Goal: Information Seeking & Learning: Find specific fact

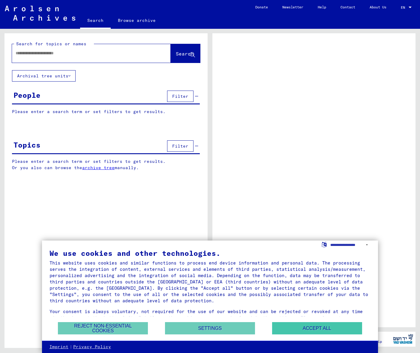
click at [290, 325] on button "Accept all" at bounding box center [317, 328] width 90 height 12
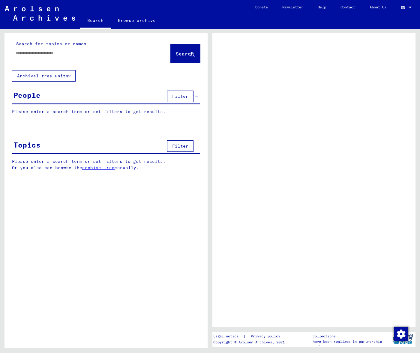
click at [39, 54] on input "text" at bounding box center [86, 53] width 141 height 6
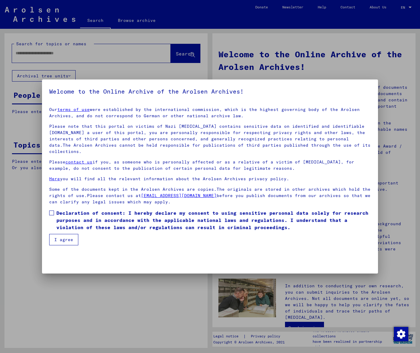
click at [51, 210] on span at bounding box center [51, 212] width 5 height 5
click at [62, 235] on button "I agree" at bounding box center [63, 239] width 29 height 11
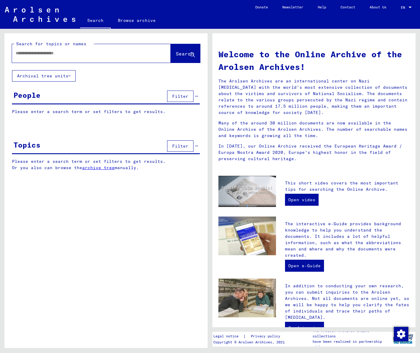
click at [42, 50] on input "text" at bounding box center [84, 53] width 137 height 6
click at [176, 54] on span "Search" at bounding box center [185, 54] width 18 height 6
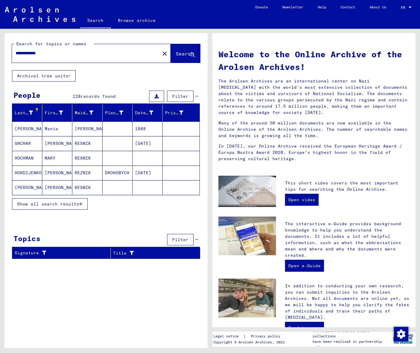
drag, startPoint x: 47, startPoint y: 53, endPoint x: 1, endPoint y: 53, distance: 45.9
click at [1, 53] on div "**********" at bounding box center [105, 188] width 210 height 319
click at [178, 54] on span "Search" at bounding box center [185, 54] width 18 height 6
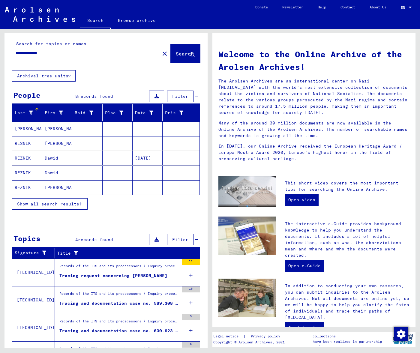
click at [31, 173] on mat-cell "REZNIK" at bounding box center [27, 172] width 30 height 14
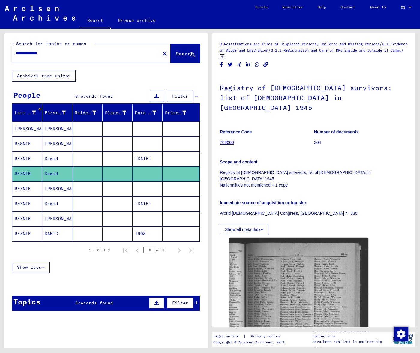
click at [50, 53] on input "**********" at bounding box center [86, 53] width 141 height 6
type input "**********"
click at [178, 54] on span "Search" at bounding box center [185, 54] width 18 height 6
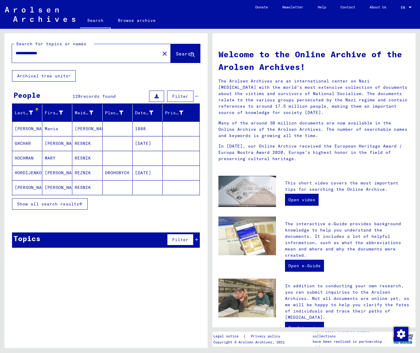
click at [69, 204] on span "Show all search results" at bounding box center [48, 203] width 62 height 5
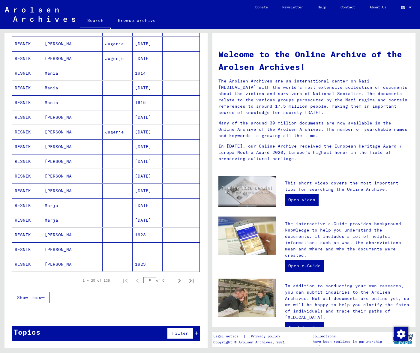
scroll to position [217, 0]
click at [180, 280] on icon "Next page" at bounding box center [179, 280] width 3 height 4
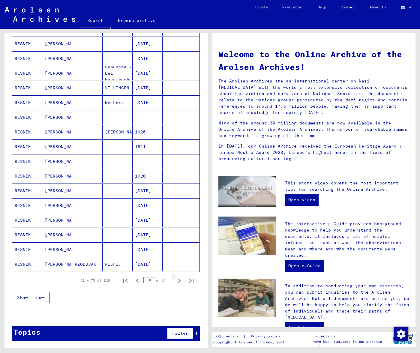
click at [180, 280] on icon "Next page" at bounding box center [179, 280] width 3 height 4
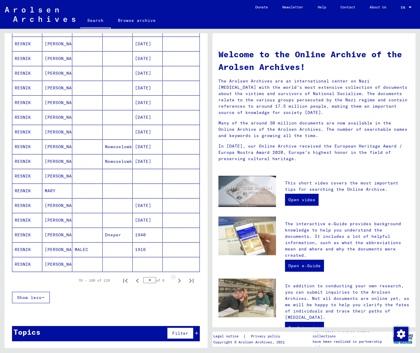
click at [180, 280] on icon "Next page" at bounding box center [179, 280] width 3 height 4
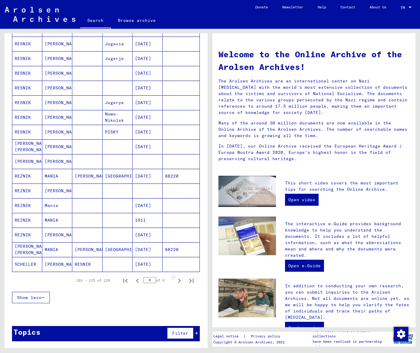
click at [180, 280] on icon "Next page" at bounding box center [179, 280] width 3 height 4
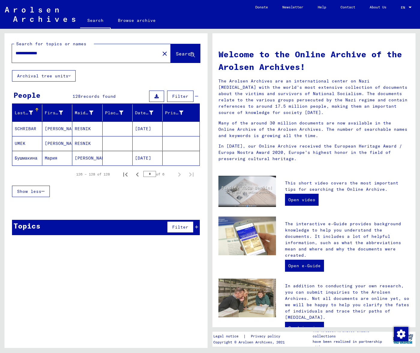
scroll to position [0, 0]
click at [137, 174] on icon "Previous page" at bounding box center [137, 174] width 3 height 4
type input "*"
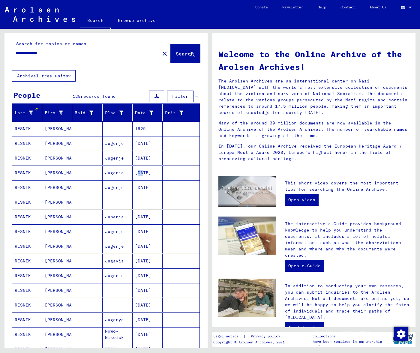
click at [137, 174] on mat-cell "[DATE]" at bounding box center [147, 172] width 30 height 14
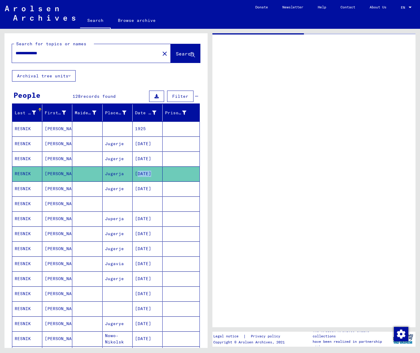
click at [137, 174] on mat-cell "[DATE]" at bounding box center [147, 173] width 30 height 15
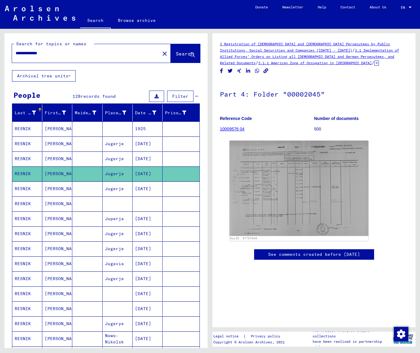
click at [57, 54] on input "**********" at bounding box center [86, 53] width 141 height 6
click at [179, 54] on span "Search" at bounding box center [185, 54] width 18 height 6
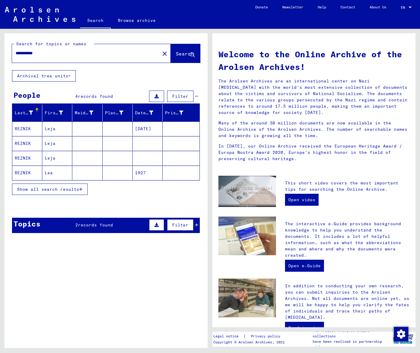
click at [30, 129] on mat-cell "REZNIK" at bounding box center [27, 128] width 30 height 14
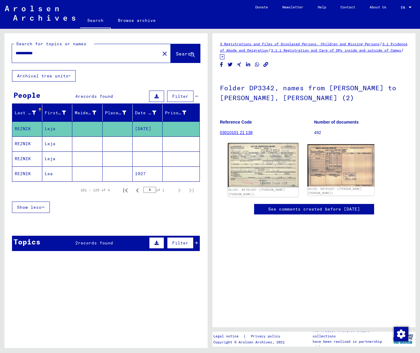
click at [265, 150] on img at bounding box center [262, 165] width 70 height 44
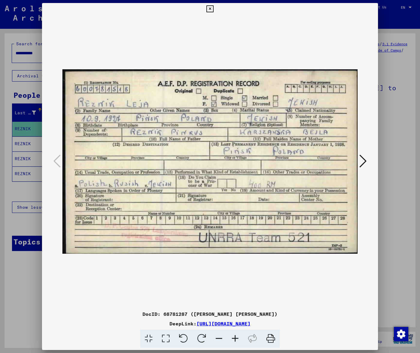
click at [365, 160] on icon at bounding box center [362, 161] width 7 height 14
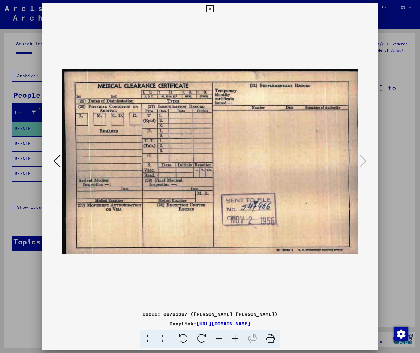
click at [58, 159] on icon at bounding box center [56, 161] width 7 height 14
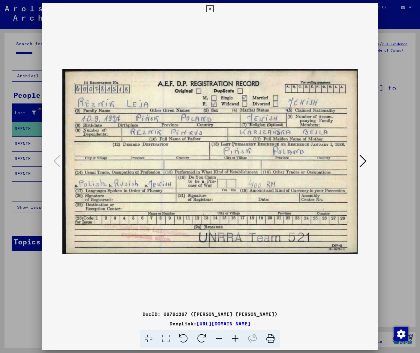
click at [213, 8] on icon at bounding box center [209, 8] width 7 height 7
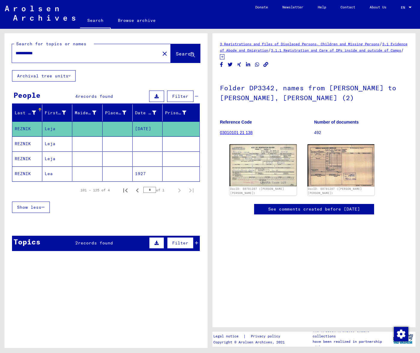
click at [52, 144] on mat-cell "Leja" at bounding box center [57, 143] width 30 height 15
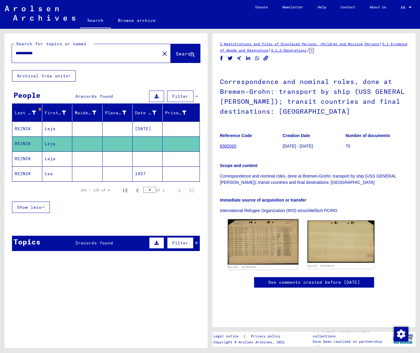
click at [254, 236] on img at bounding box center [262, 241] width 70 height 45
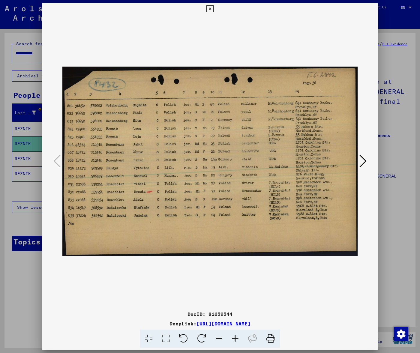
click at [213, 10] on icon at bounding box center [209, 8] width 7 height 7
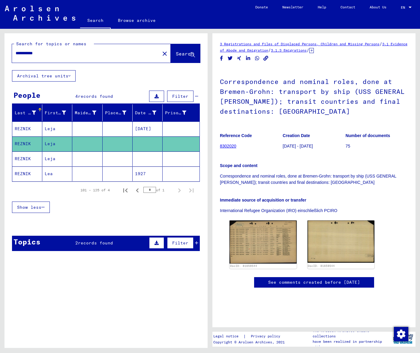
click at [32, 160] on mat-cell "REZNIK" at bounding box center [27, 158] width 30 height 15
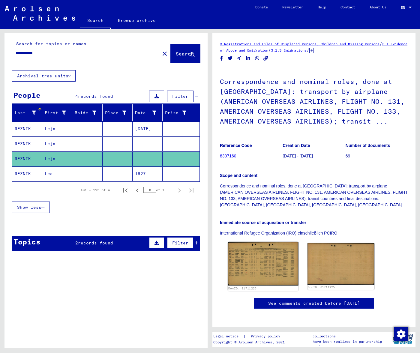
click at [254, 262] on img at bounding box center [262, 264] width 70 height 44
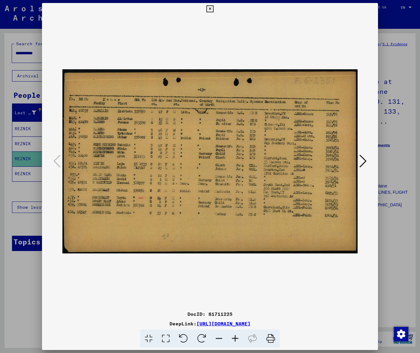
click at [213, 8] on icon at bounding box center [209, 8] width 7 height 7
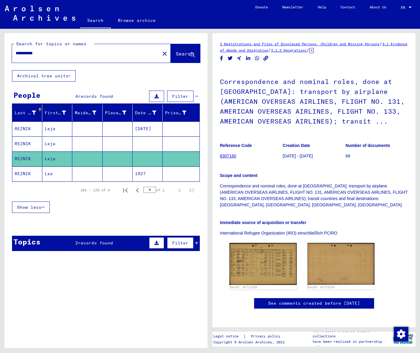
click at [51, 172] on mat-cell "Lea" at bounding box center [57, 173] width 30 height 15
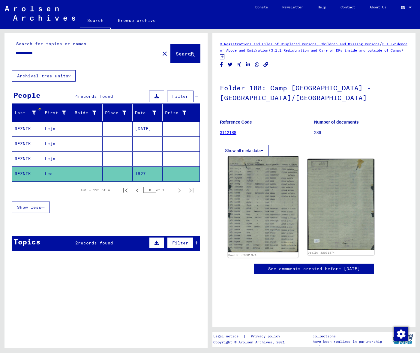
click at [246, 197] on img at bounding box center [262, 204] width 70 height 96
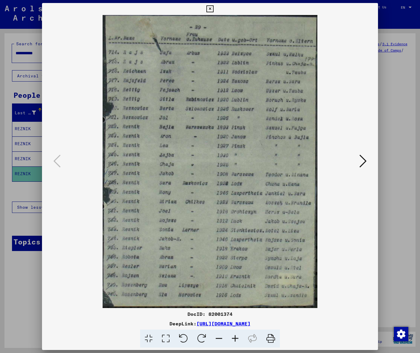
click at [213, 9] on icon at bounding box center [209, 8] width 7 height 7
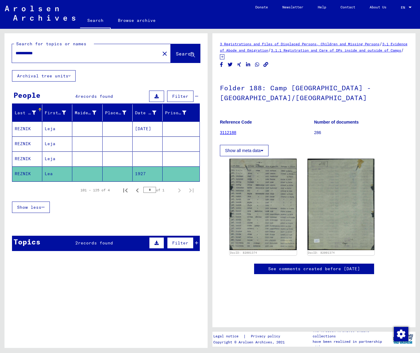
click at [46, 53] on input "**********" at bounding box center [86, 53] width 141 height 6
type input "*"
click at [176, 54] on span "Search" at bounding box center [185, 54] width 18 height 6
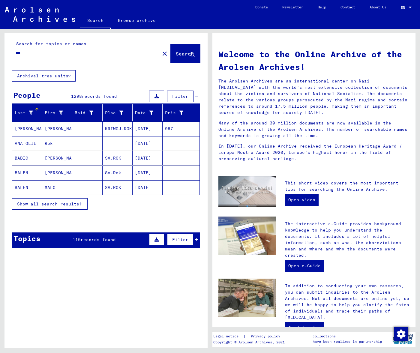
click at [48, 55] on input "***" at bounding box center [84, 53] width 137 height 6
click at [177, 55] on span "Search" at bounding box center [185, 54] width 18 height 6
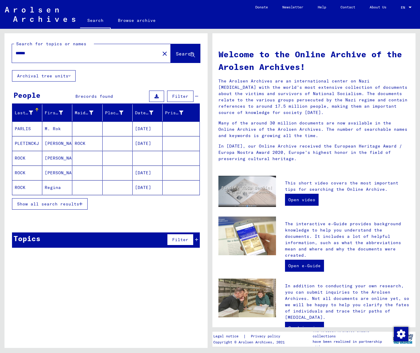
click at [34, 53] on input "******" at bounding box center [84, 53] width 137 height 6
click at [183, 55] on span "Search" at bounding box center [185, 54] width 18 height 6
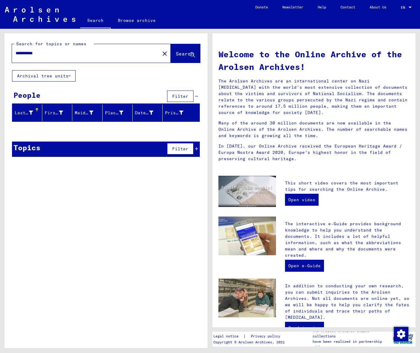
click at [48, 53] on input "**********" at bounding box center [84, 53] width 137 height 6
click at [50, 52] on input "**********" at bounding box center [84, 53] width 137 height 6
click at [176, 54] on span "Search" at bounding box center [185, 54] width 18 height 6
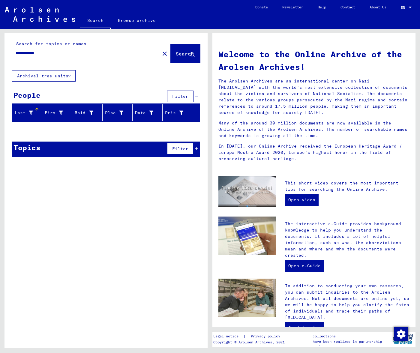
click at [35, 53] on input "**********" at bounding box center [84, 53] width 137 height 6
click at [177, 54] on span "Search" at bounding box center [185, 54] width 18 height 6
click at [47, 54] on input "**********" at bounding box center [84, 53] width 137 height 6
click at [178, 55] on span "Search" at bounding box center [185, 54] width 18 height 6
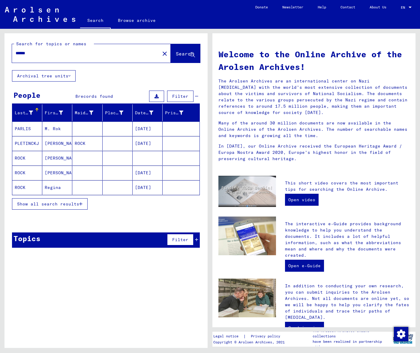
click at [31, 52] on input "******" at bounding box center [84, 53] width 137 height 6
type input "*******"
click at [177, 49] on button "Search" at bounding box center [185, 53] width 29 height 19
click at [52, 54] on input "*******" at bounding box center [84, 53] width 137 height 6
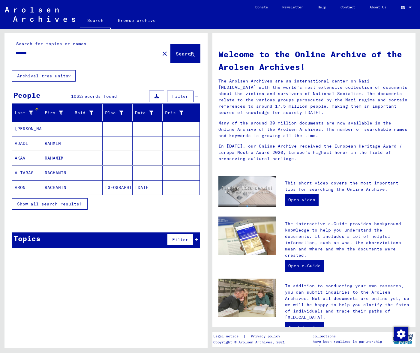
click at [52, 54] on input "*******" at bounding box center [84, 53] width 137 height 6
click at [161, 53] on mat-icon "close" at bounding box center [164, 53] width 7 height 7
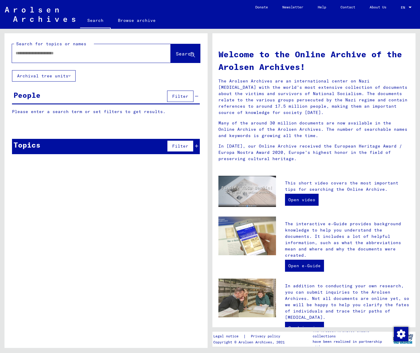
click at [62, 54] on input "text" at bounding box center [84, 53] width 137 height 6
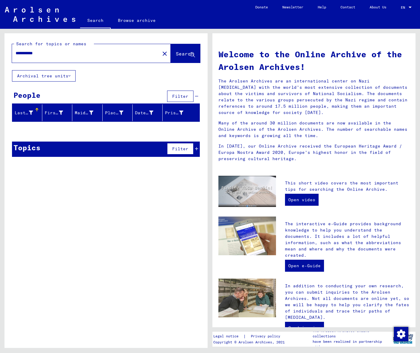
click at [22, 53] on input "**********" at bounding box center [84, 53] width 137 height 6
click at [179, 55] on span "Search" at bounding box center [185, 54] width 18 height 6
click at [20, 53] on input "**********" at bounding box center [84, 53] width 137 height 6
click at [177, 51] on span "Search" at bounding box center [185, 54] width 18 height 6
click at [52, 55] on input "**********" at bounding box center [84, 53] width 137 height 6
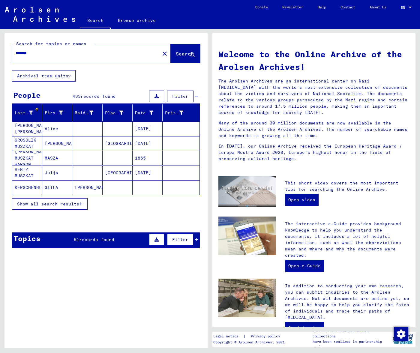
click at [79, 204] on span "Show all search results" at bounding box center [48, 203] width 62 height 5
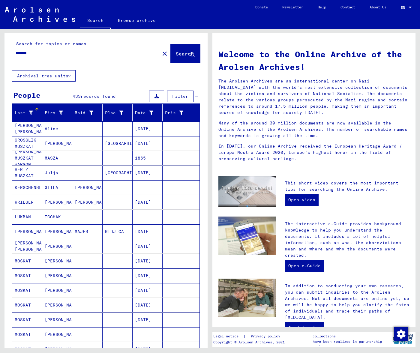
click at [48, 56] on input "*******" at bounding box center [84, 53] width 137 height 6
type input "******"
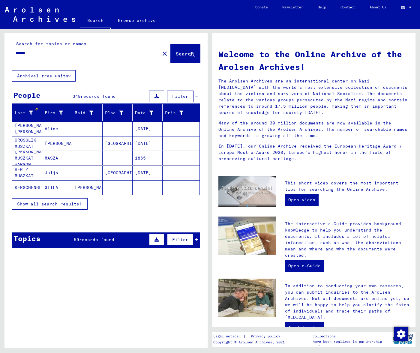
click at [48, 186] on mat-cell "GITLA" at bounding box center [57, 187] width 30 height 14
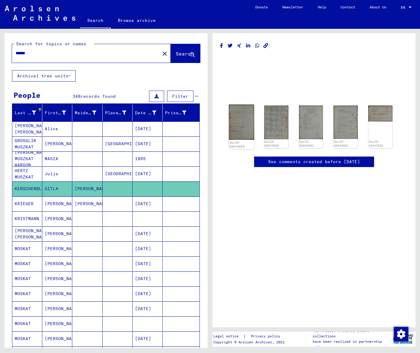
click at [243, 122] on img at bounding box center [241, 122] width 25 height 35
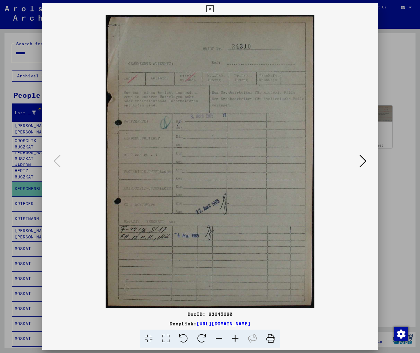
click at [214, 117] on img at bounding box center [209, 161] width 295 height 293
click at [362, 158] on icon at bounding box center [362, 161] width 7 height 14
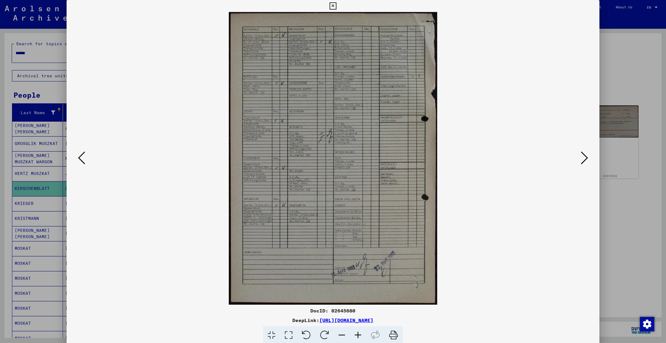
click at [419, 159] on icon at bounding box center [584, 158] width 7 height 14
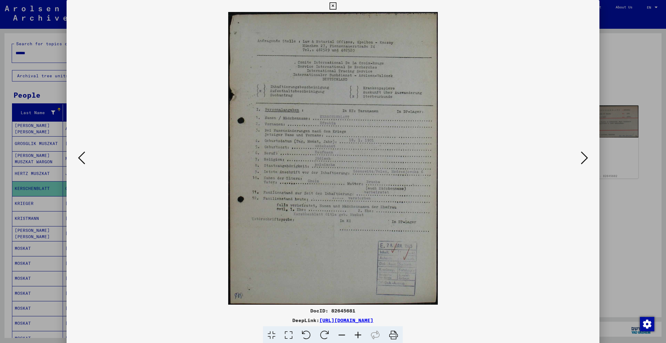
click at [419, 159] on icon at bounding box center [584, 158] width 7 height 14
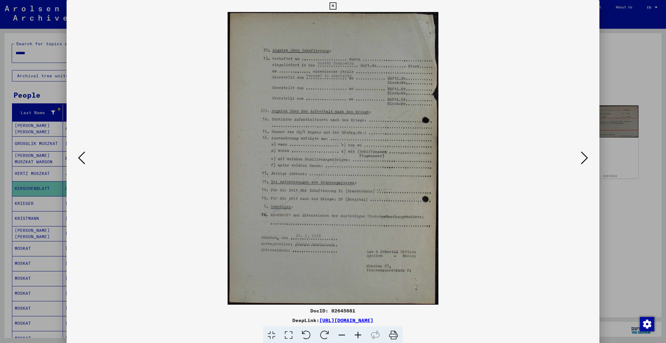
click at [419, 159] on icon at bounding box center [584, 158] width 7 height 14
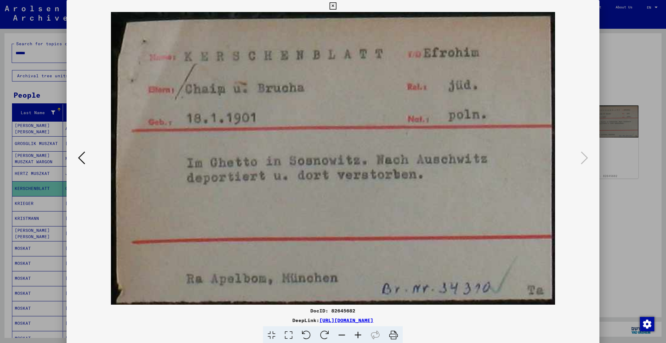
click at [336, 6] on icon at bounding box center [332, 5] width 7 height 7
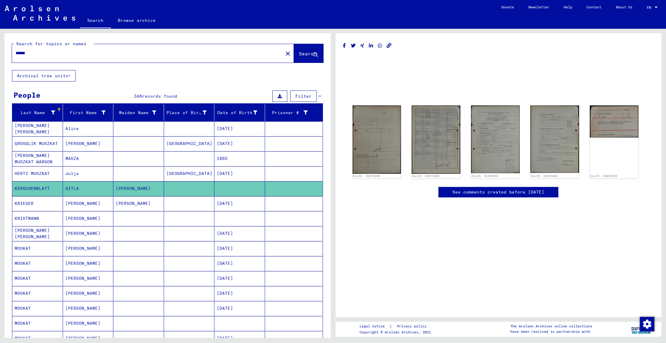
click at [130, 188] on mat-cell "[PERSON_NAME]" at bounding box center [138, 188] width 51 height 15
click at [92, 203] on mat-cell "[PERSON_NAME]" at bounding box center [88, 203] width 51 height 15
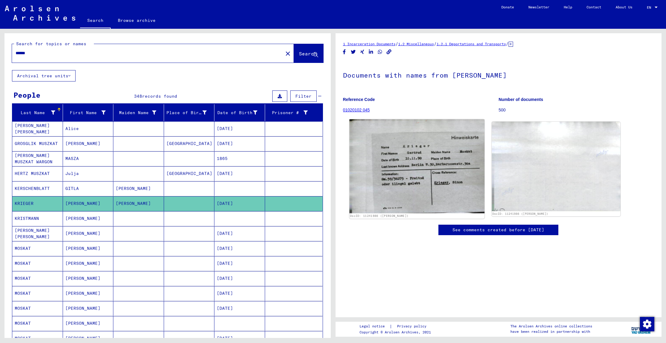
click at [412, 181] on img at bounding box center [416, 166] width 135 height 94
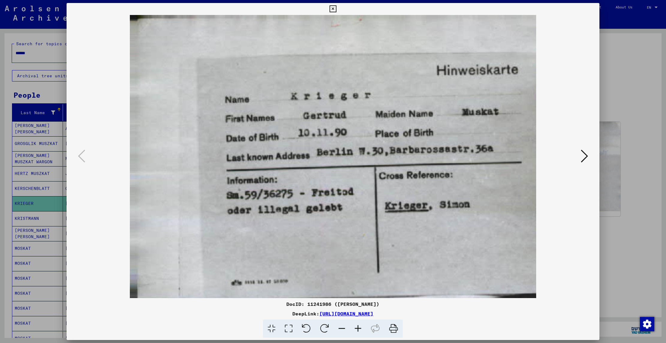
click at [419, 155] on icon at bounding box center [584, 156] width 7 height 14
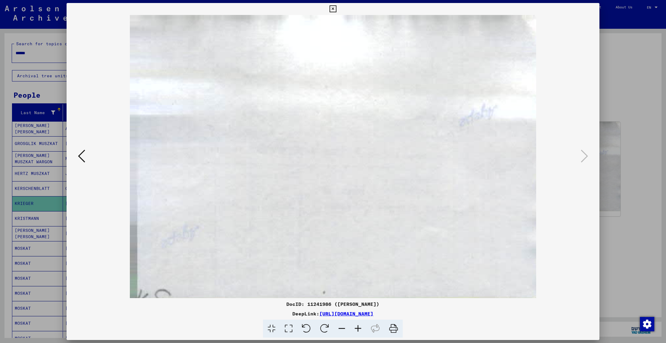
click at [336, 10] on icon at bounding box center [332, 8] width 7 height 7
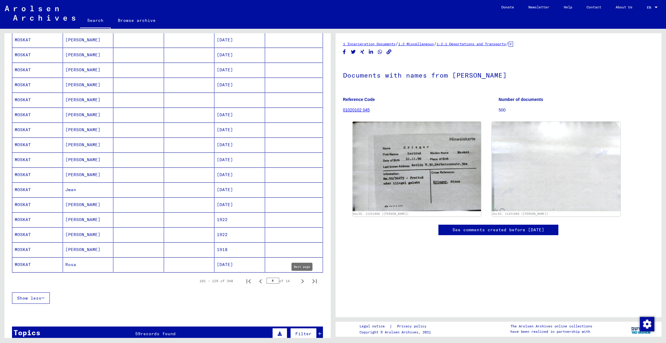
scroll to position [0, 0]
click at [302, 281] on icon "Next page" at bounding box center [302, 281] width 8 height 8
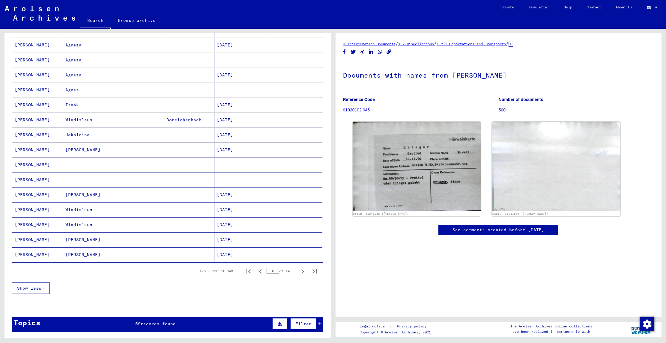
scroll to position [234, 0]
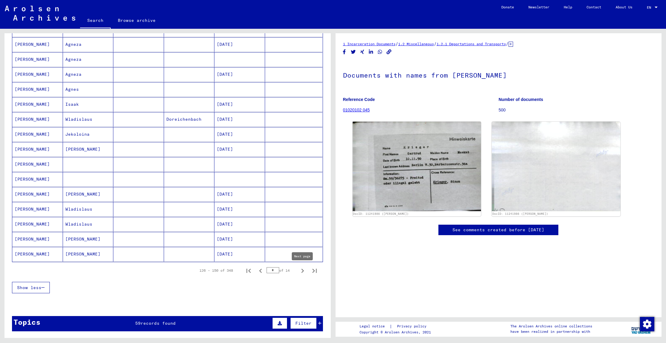
click at [301, 269] on icon "Next page" at bounding box center [302, 271] width 3 height 4
type input "*"
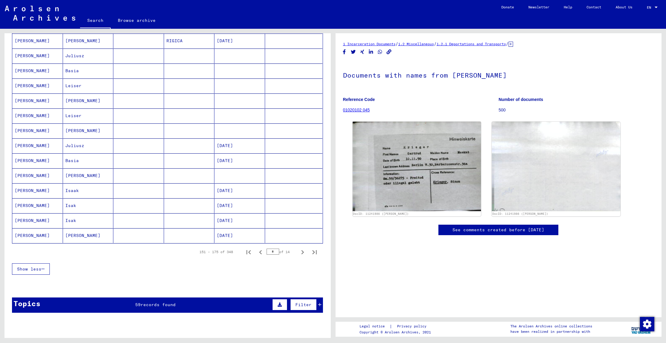
scroll to position [253, 0]
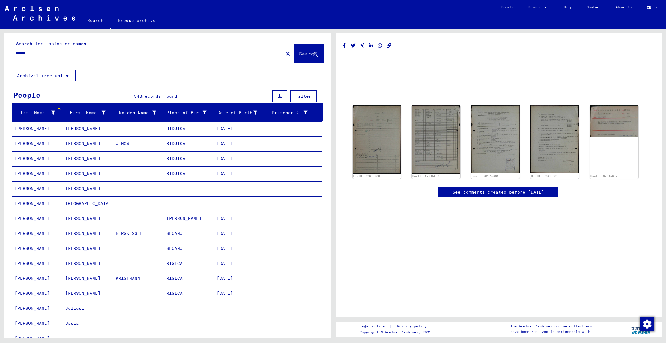
click at [113, 55] on input "******" at bounding box center [148, 53] width 264 height 6
click at [309, 57] on span "Search" at bounding box center [308, 54] width 19 height 6
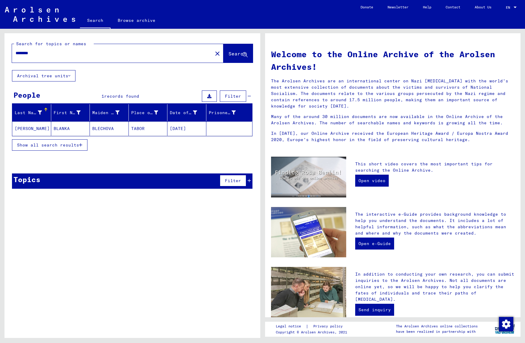
click at [44, 52] on input "********" at bounding box center [111, 53] width 190 height 6
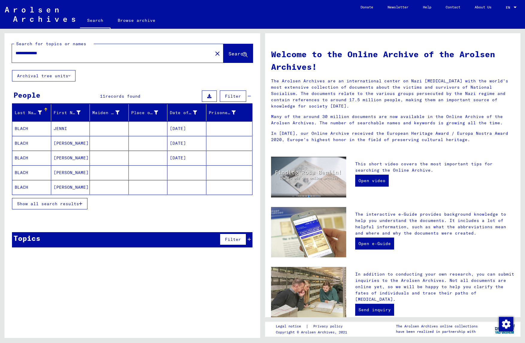
click at [59, 52] on input "**********" at bounding box center [111, 53] width 190 height 6
type input "**********"
click at [49, 127] on mat-cell "[PERSON_NAME]" at bounding box center [31, 128] width 39 height 14
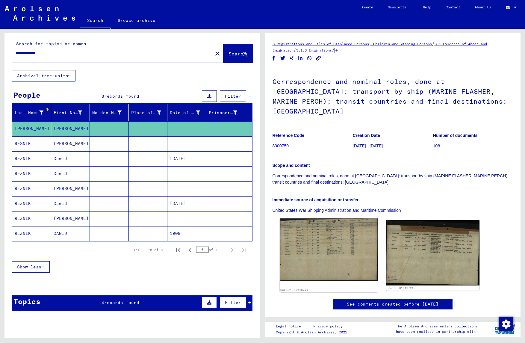
click at [311, 230] on img at bounding box center [329, 249] width 98 height 62
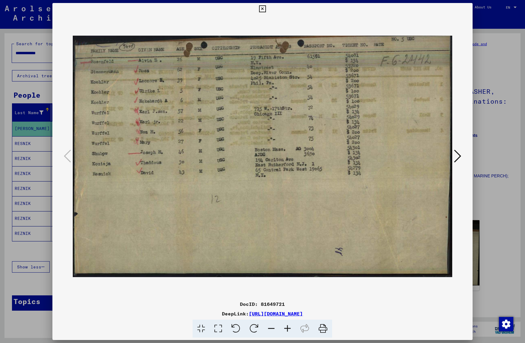
click at [419, 155] on icon at bounding box center [457, 156] width 7 height 14
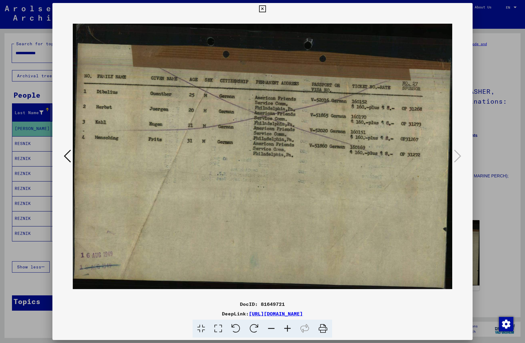
click at [266, 9] on icon at bounding box center [262, 8] width 7 height 7
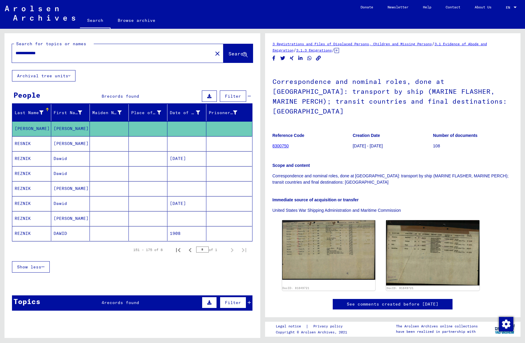
click at [40, 144] on mat-cell "RESNIK" at bounding box center [31, 143] width 39 height 15
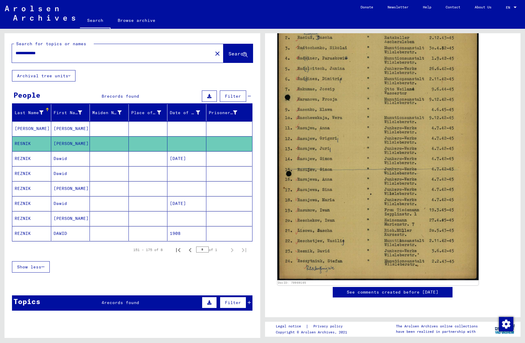
scroll to position [181, 0]
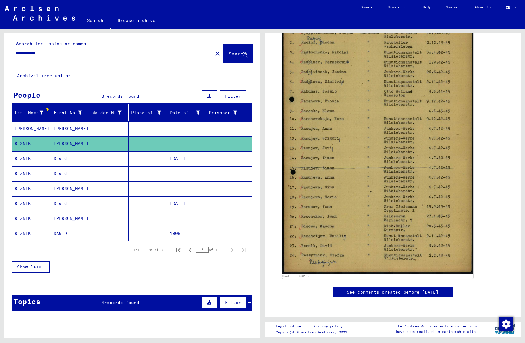
click at [60, 158] on mat-cell "Dawid" at bounding box center [70, 158] width 39 height 15
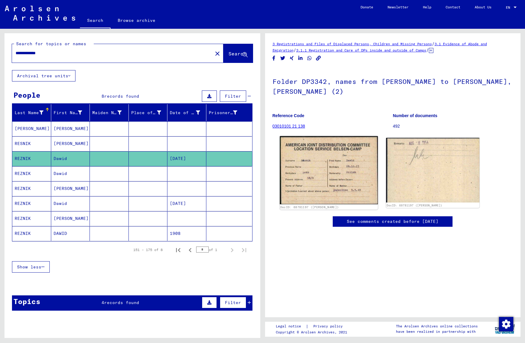
click at [318, 170] on img at bounding box center [329, 170] width 98 height 68
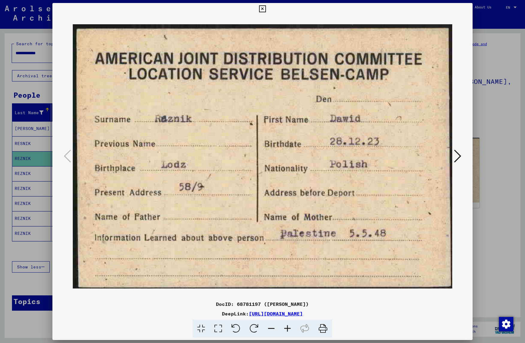
click at [266, 7] on icon at bounding box center [262, 8] width 7 height 7
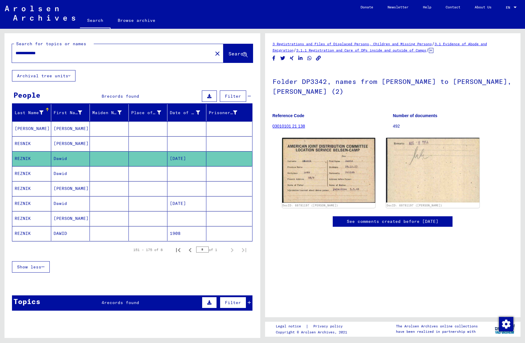
click at [83, 174] on mat-cell "Dawid" at bounding box center [70, 173] width 39 height 15
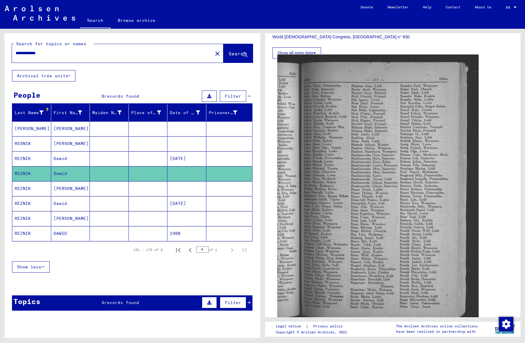
scroll to position [155, 0]
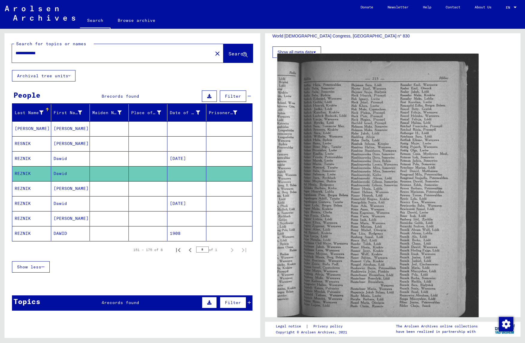
click at [345, 208] on img at bounding box center [378, 189] width 201 height 271
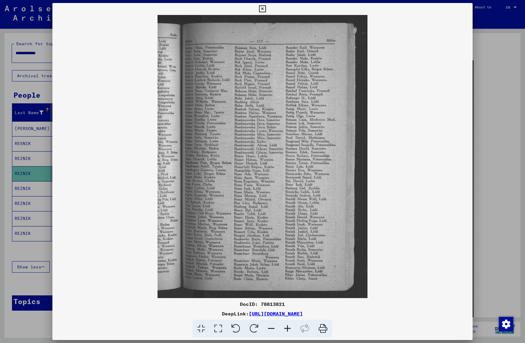
click at [266, 7] on icon at bounding box center [262, 8] width 7 height 7
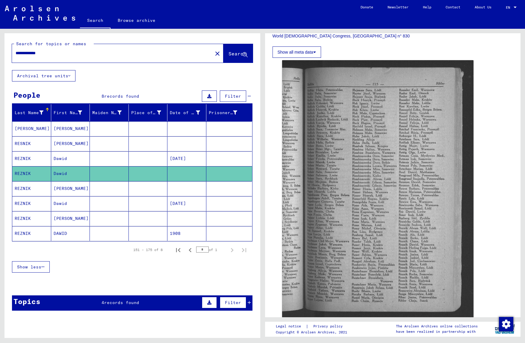
click at [65, 189] on mat-cell "[PERSON_NAME]" at bounding box center [70, 188] width 39 height 15
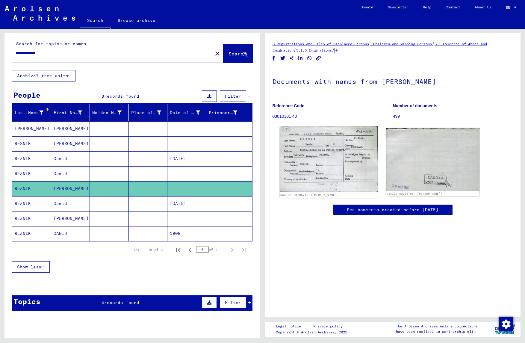
click at [335, 158] on img at bounding box center [329, 159] width 98 height 66
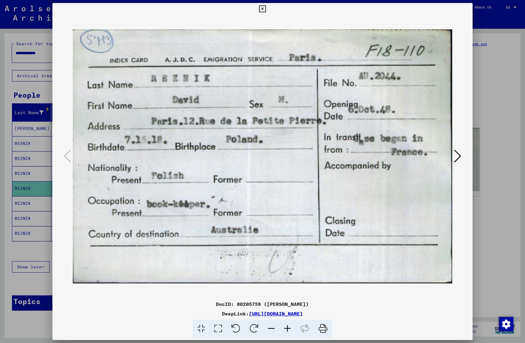
click at [266, 11] on icon at bounding box center [262, 8] width 7 height 7
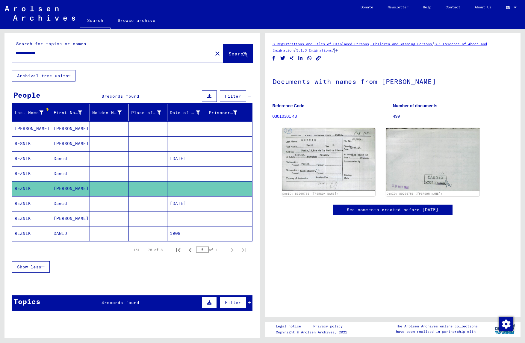
click at [72, 199] on mat-cell "Dawid" at bounding box center [70, 203] width 39 height 15
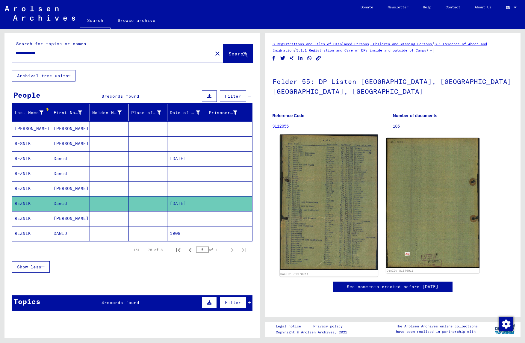
click at [315, 192] on img at bounding box center [329, 202] width 98 height 135
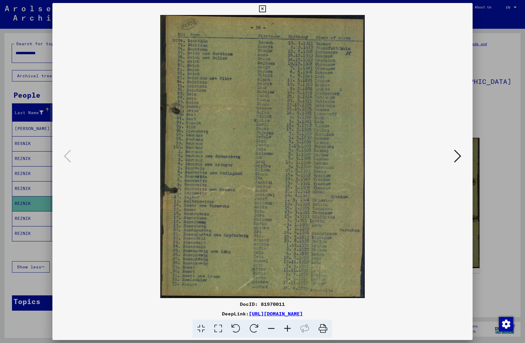
click at [266, 9] on icon at bounding box center [262, 8] width 7 height 7
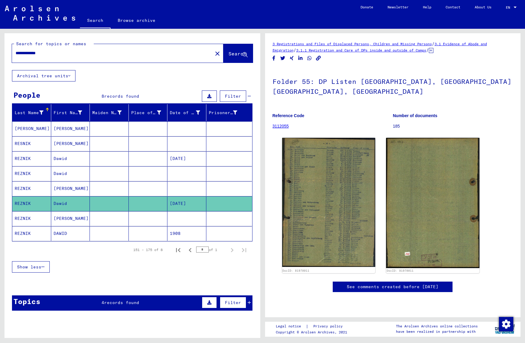
click at [80, 216] on mat-cell "[PERSON_NAME]" at bounding box center [70, 218] width 39 height 15
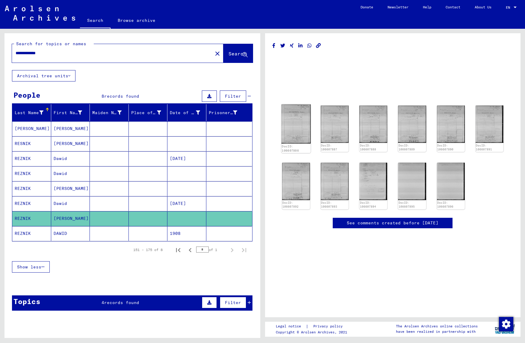
click at [291, 120] on img at bounding box center [295, 123] width 29 height 39
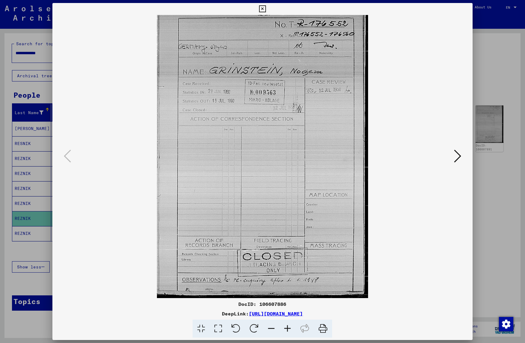
click at [419, 156] on icon at bounding box center [457, 156] width 7 height 14
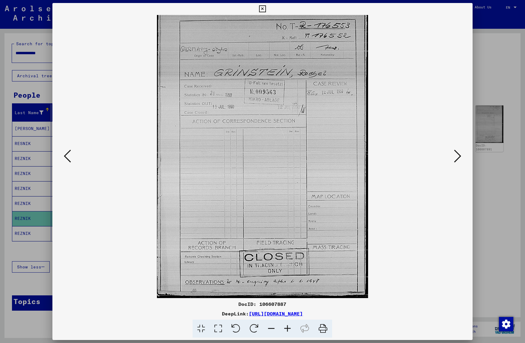
click at [419, 156] on icon at bounding box center [457, 156] width 7 height 14
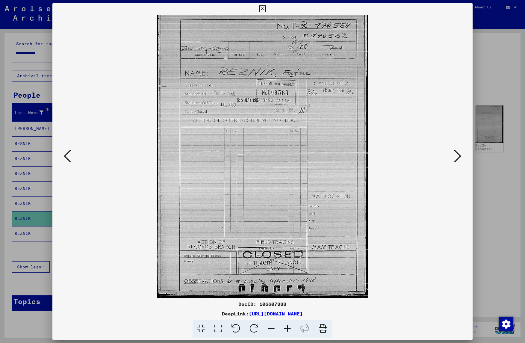
click at [66, 152] on icon at bounding box center [67, 156] width 7 height 14
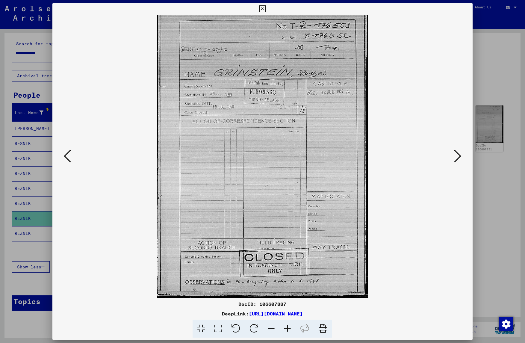
click at [419, 152] on icon at bounding box center [457, 156] width 7 height 14
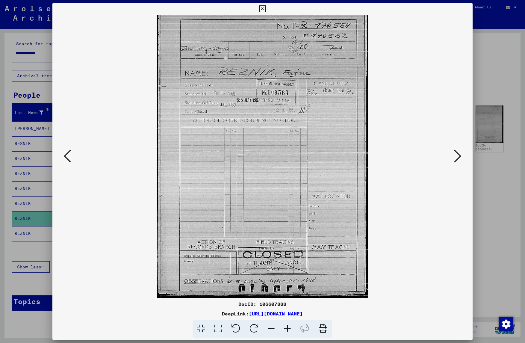
click at [419, 152] on icon at bounding box center [457, 156] width 7 height 14
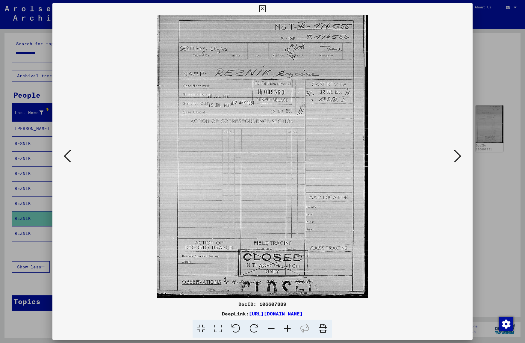
click at [419, 152] on icon at bounding box center [457, 156] width 7 height 14
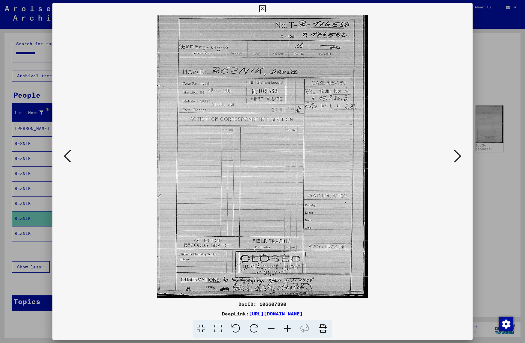
click at [419, 152] on icon at bounding box center [457, 156] width 7 height 14
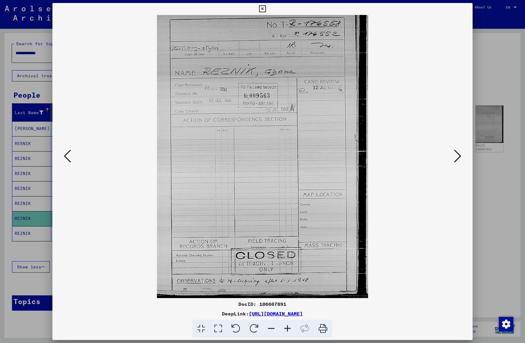
click at [419, 152] on icon at bounding box center [457, 156] width 7 height 14
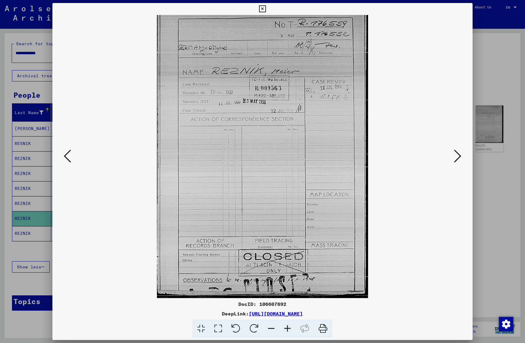
click at [419, 158] on icon at bounding box center [457, 156] width 7 height 14
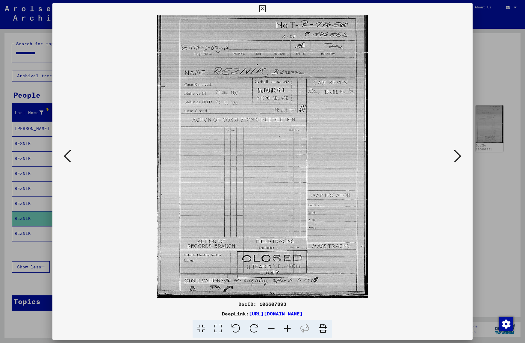
click at [419, 158] on icon at bounding box center [457, 156] width 7 height 14
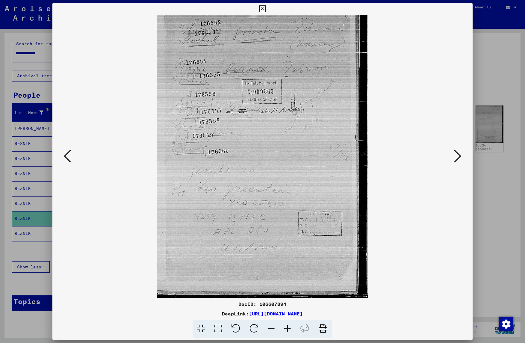
click at [266, 10] on icon at bounding box center [262, 8] width 7 height 7
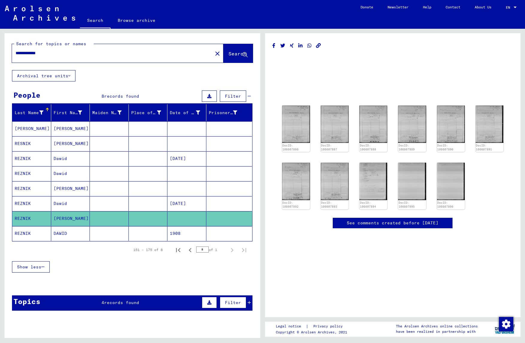
click at [76, 228] on mat-cell "DAWID" at bounding box center [70, 233] width 39 height 15
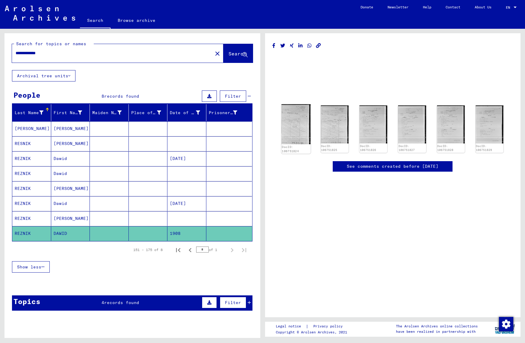
click at [301, 131] on img at bounding box center [295, 124] width 29 height 40
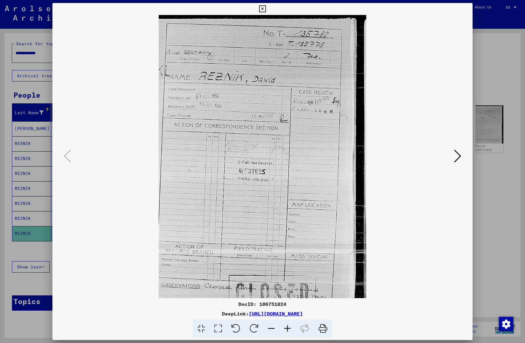
click at [419, 155] on icon at bounding box center [457, 156] width 7 height 14
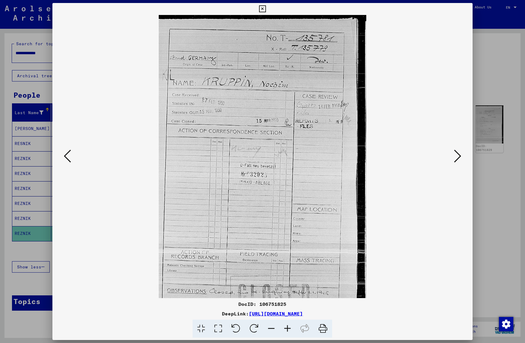
click at [419, 155] on icon at bounding box center [457, 156] width 7 height 14
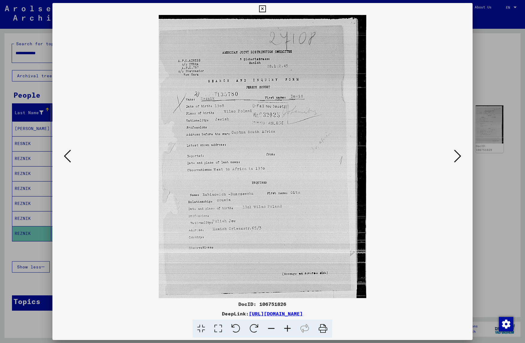
click at [419, 155] on icon at bounding box center [457, 156] width 7 height 14
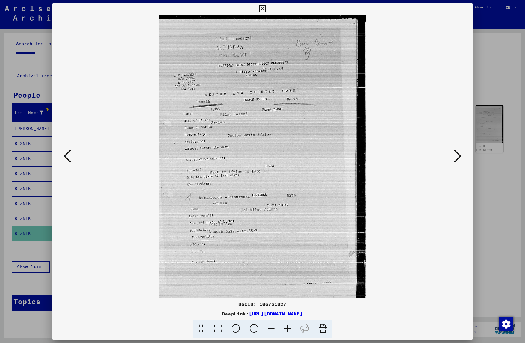
click at [419, 155] on icon at bounding box center [457, 156] width 7 height 14
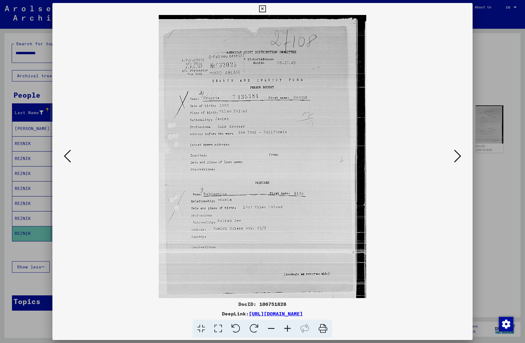
click at [419, 155] on icon at bounding box center [457, 156] width 7 height 14
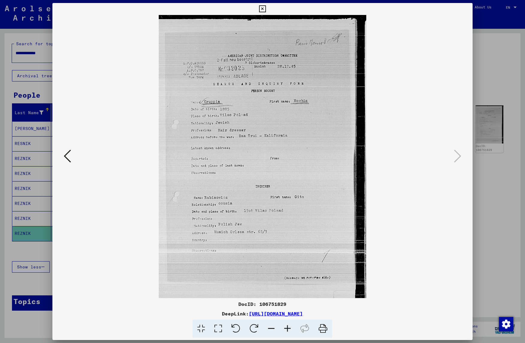
click at [266, 8] on icon at bounding box center [262, 8] width 7 height 7
